Goal: Task Accomplishment & Management: Use online tool/utility

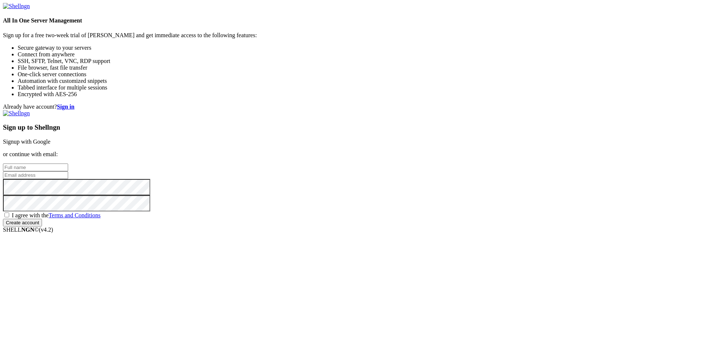
drag, startPoint x: 487, startPoint y: 119, endPoint x: 498, endPoint y: 120, distance: 11.5
click at [50, 138] on link "Signup with Google" at bounding box center [26, 141] width 47 height 6
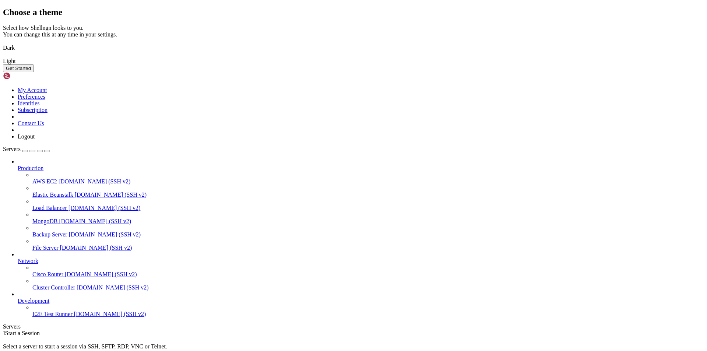
click at [34, 72] on button "Get Started" at bounding box center [18, 68] width 31 height 8
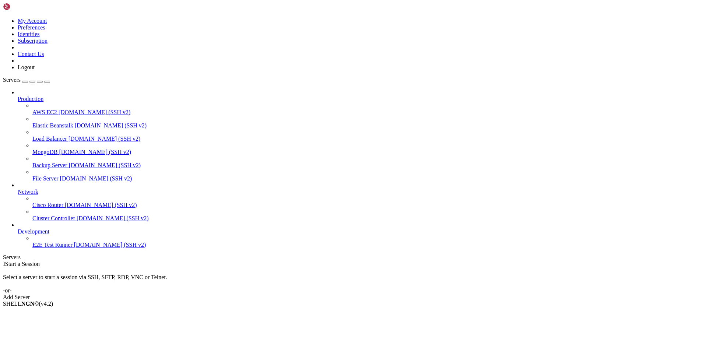
click at [391, 294] on div "Add Server" at bounding box center [353, 297] width 701 height 7
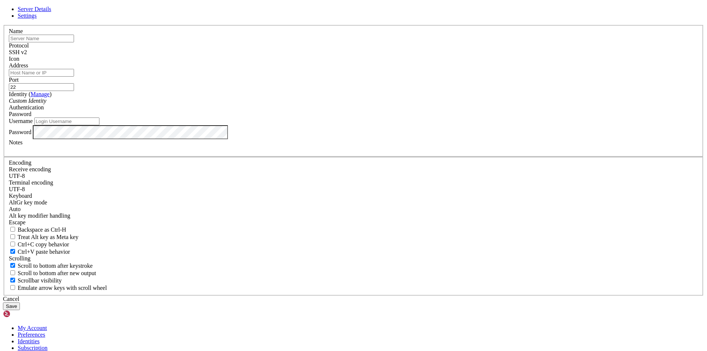
click at [74, 42] on input "text" at bounding box center [41, 39] width 65 height 8
drag, startPoint x: 349, startPoint y: 66, endPoint x: 426, endPoint y: 73, distance: 77.2
click at [446, 61] on div "Server Details Settings Name Protocol SSH v2 Icon" at bounding box center [353, 158] width 701 height 304
drag, startPoint x: 404, startPoint y: 71, endPoint x: 447, endPoint y: 65, distance: 43.6
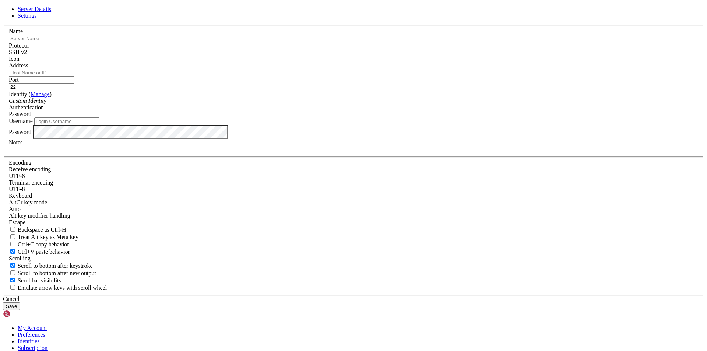
click at [447, 65] on div "Server Details Settings Name Protocol SSH v2 Icon" at bounding box center [353, 158] width 701 height 304
click at [74, 42] on input "text" at bounding box center [41, 39] width 65 height 8
click at [198, 198] on div "Server Details Settings Name Protocol SSH v2 Icon" at bounding box center [353, 158] width 701 height 304
click at [74, 77] on input "Address" at bounding box center [41, 73] width 65 height 8
paste input "[TECHNICAL_ID]"
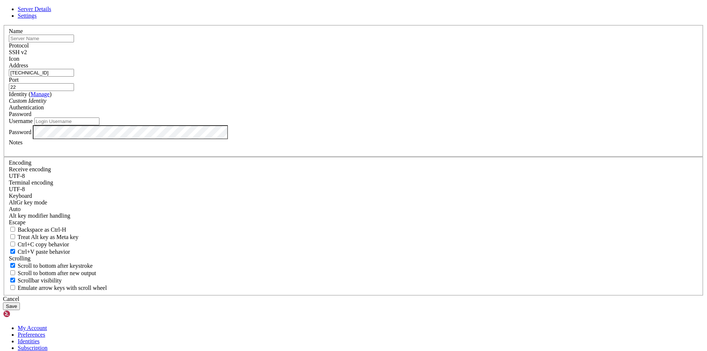
type input "[TECHNICAL_ID]"
click at [74, 42] on input "text" at bounding box center [41, 39] width 65 height 8
paste input "dbflora"
type input "dbflora"
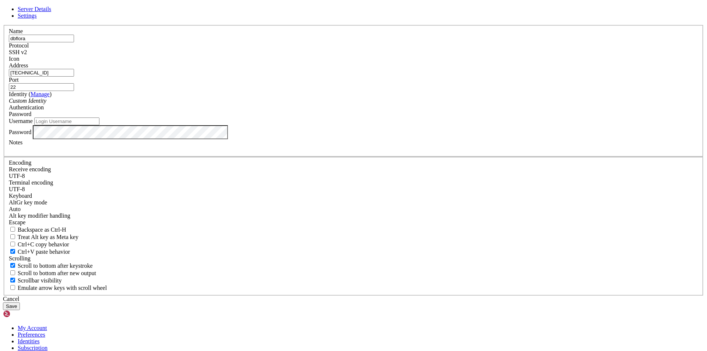
click at [46, 104] on icon "Custom Identity" at bounding box center [28, 101] width 38 height 6
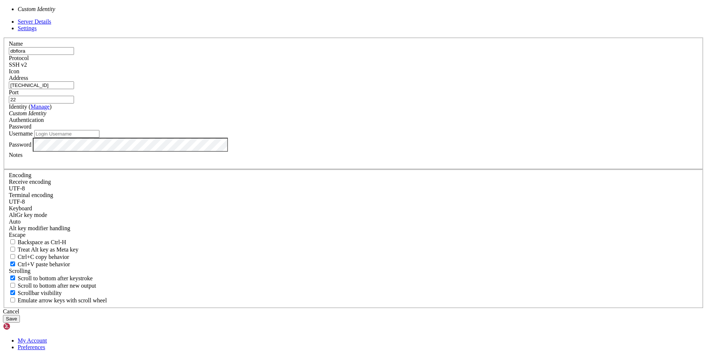
click at [46, 116] on icon "Custom Identity" at bounding box center [28, 113] width 38 height 6
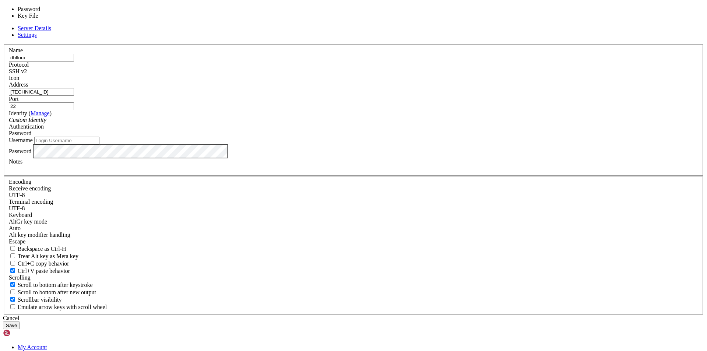
click at [403, 137] on div "Password" at bounding box center [353, 133] width 689 height 7
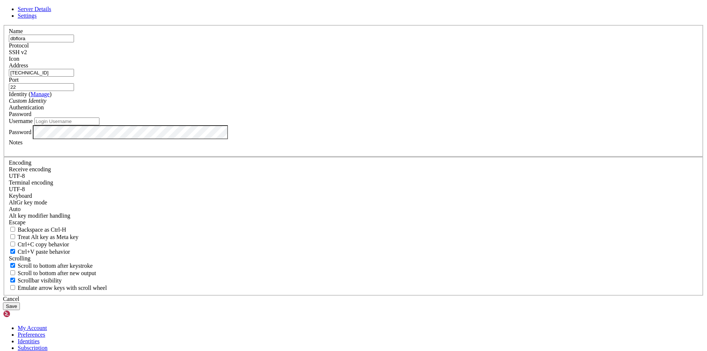
click at [403, 117] on div "Password" at bounding box center [353, 114] width 689 height 7
click at [99, 125] on input "Username" at bounding box center [66, 121] width 65 height 8
